Goal: Navigation & Orientation: Find specific page/section

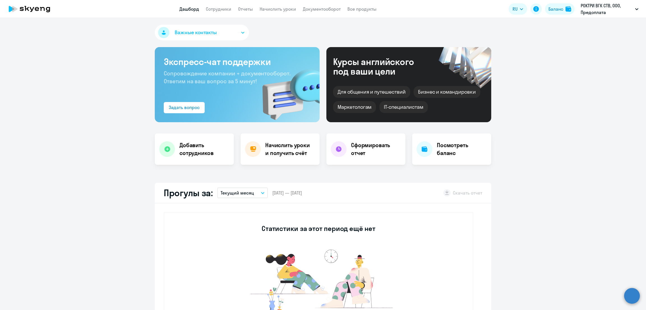
click at [216, 9] on link "Сотрудники" at bounding box center [219, 9] width 26 height 6
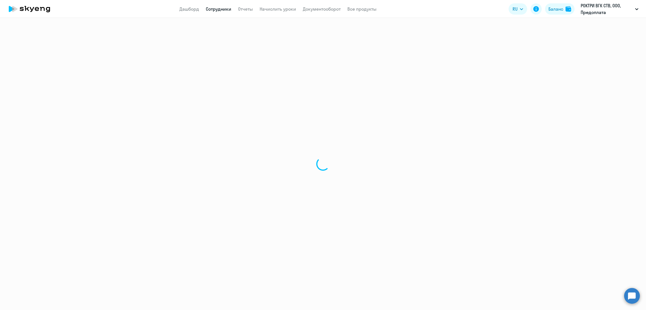
select select "30"
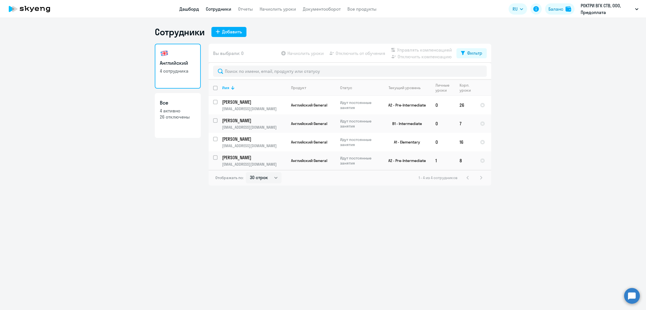
click at [191, 10] on link "Дашборд" at bounding box center [189, 9] width 20 height 6
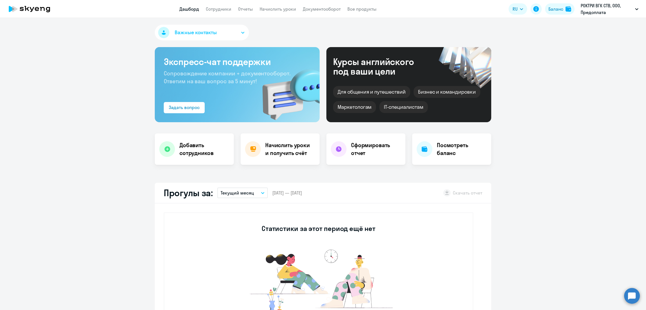
scroll to position [280, 0]
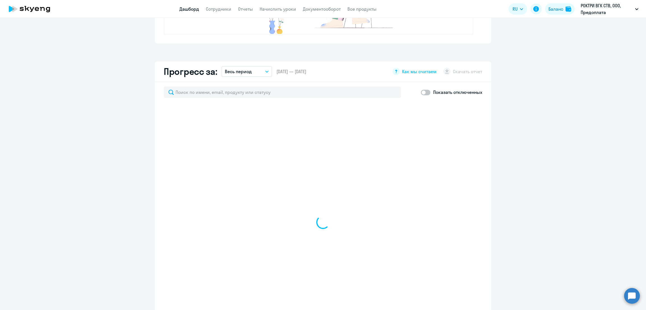
select select "30"
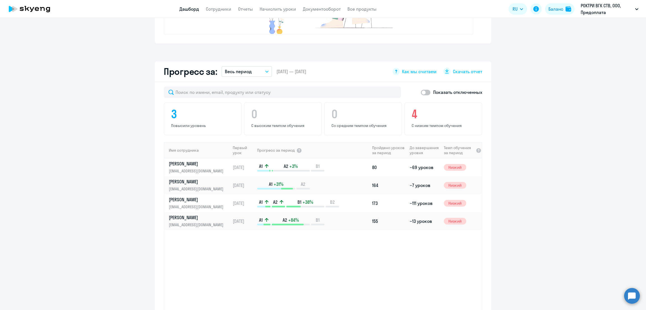
click at [422, 91] on span at bounding box center [426, 93] width 10 height 6
click at [421, 92] on input "checkbox" at bounding box center [420, 92] width 0 height 0
checkbox input "true"
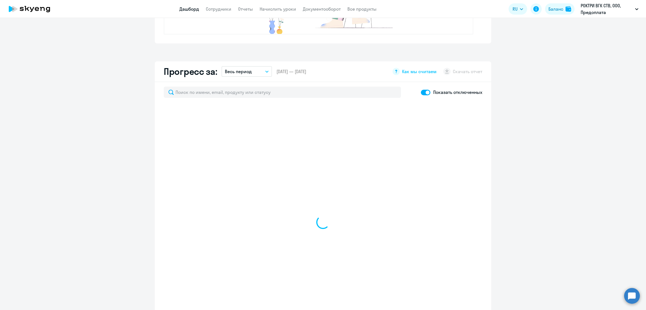
select select "30"
